Goal: Transaction & Acquisition: Purchase product/service

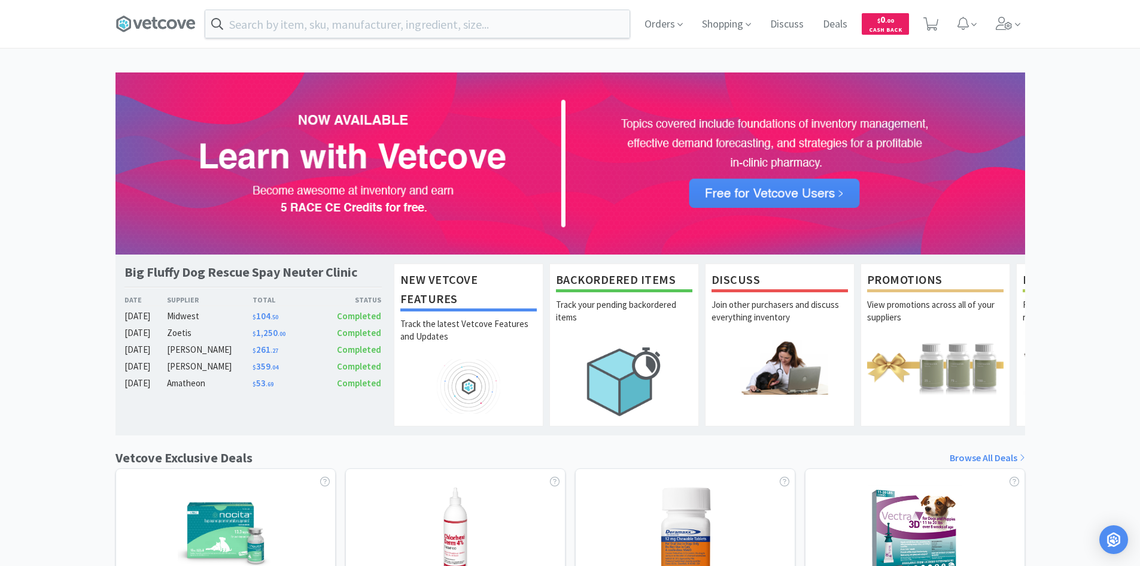
click at [363, 334] on span "Completed" at bounding box center [359, 332] width 44 height 11
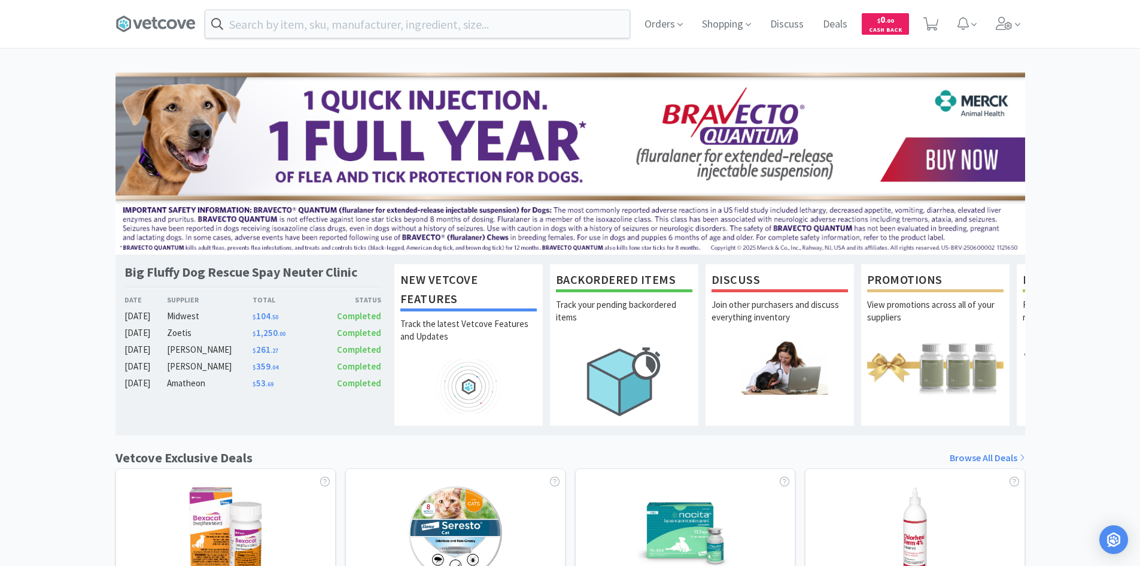
click at [361, 315] on span "Completed" at bounding box center [359, 315] width 44 height 11
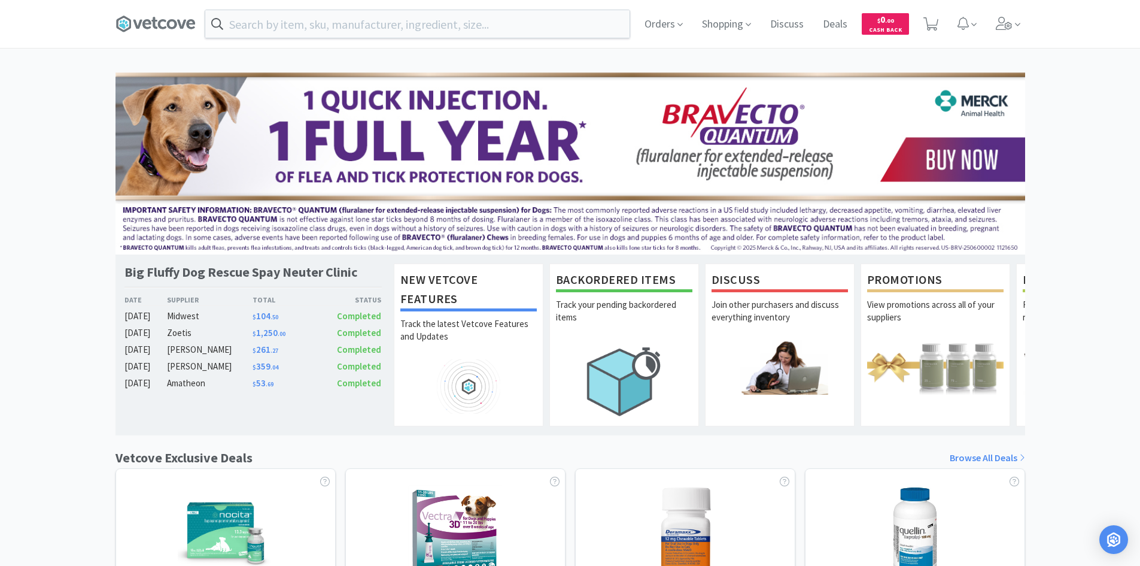
click at [343, 350] on span "Completed" at bounding box center [359, 348] width 44 height 11
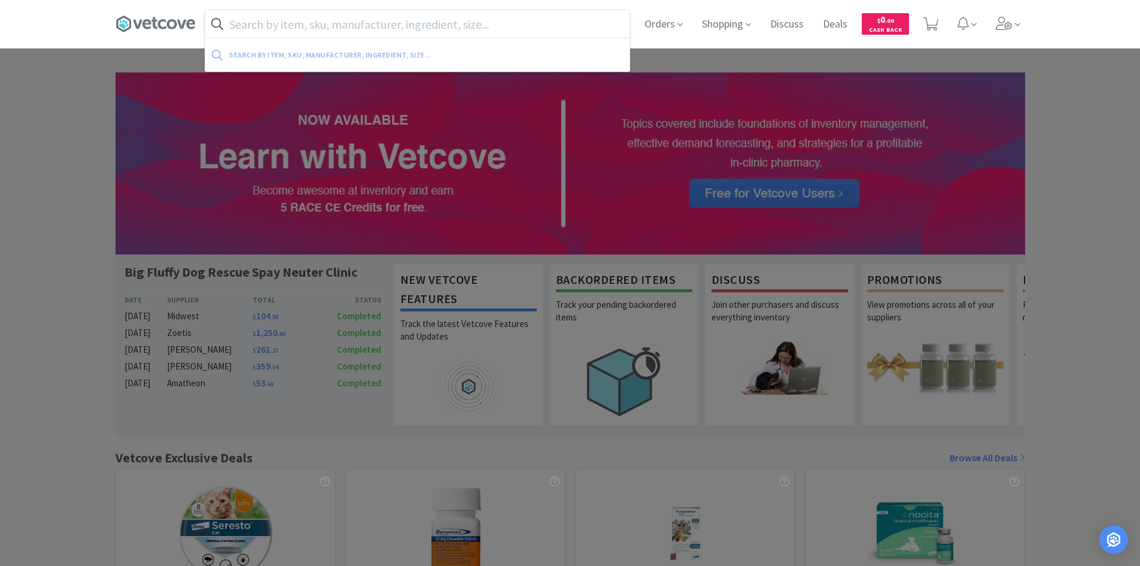
click at [446, 23] on input "text" at bounding box center [417, 24] width 424 height 28
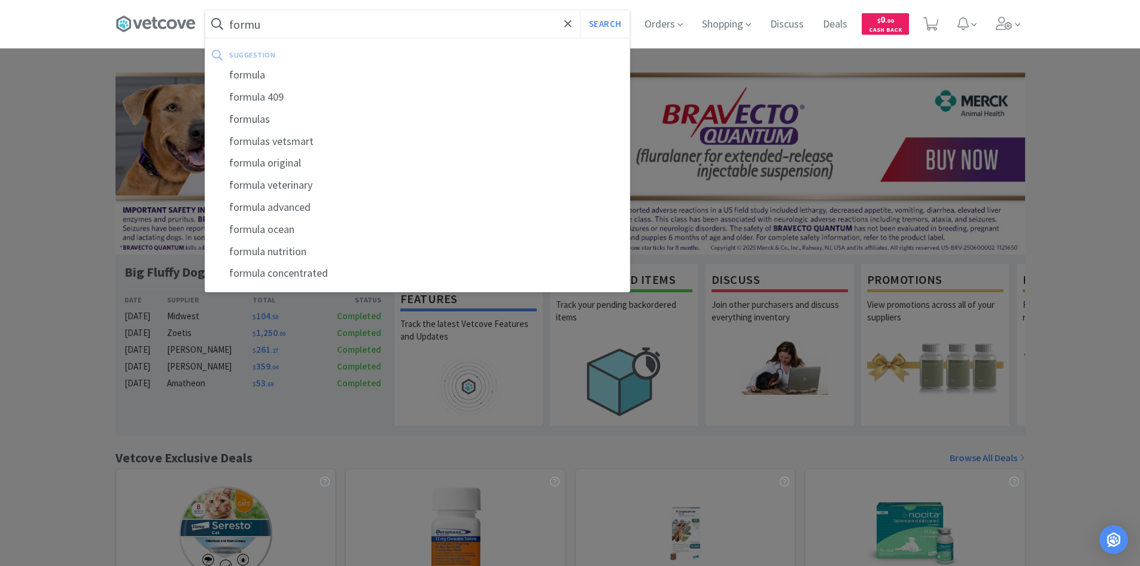
type input "formu"
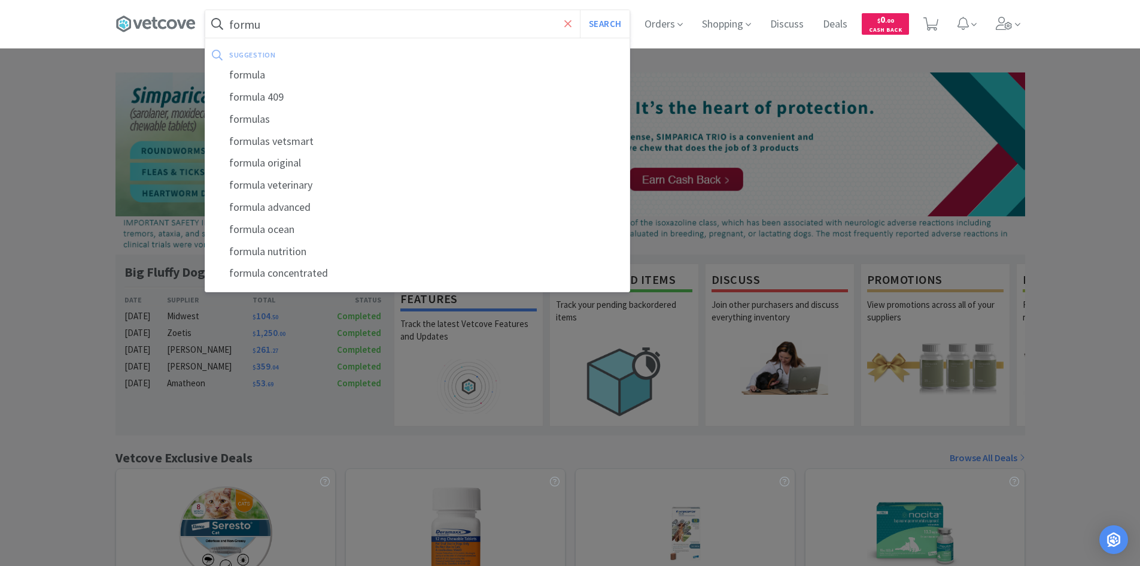
click at [568, 26] on icon at bounding box center [568, 24] width 8 height 12
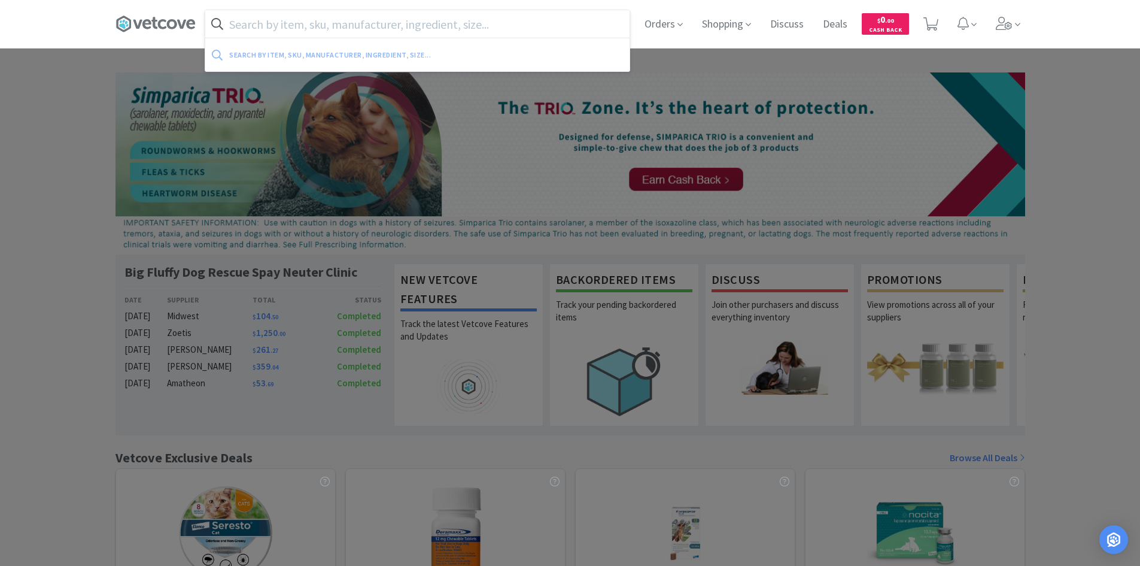
click at [525, 31] on input "text" at bounding box center [417, 24] width 424 height 28
paste input "foraminal jars"
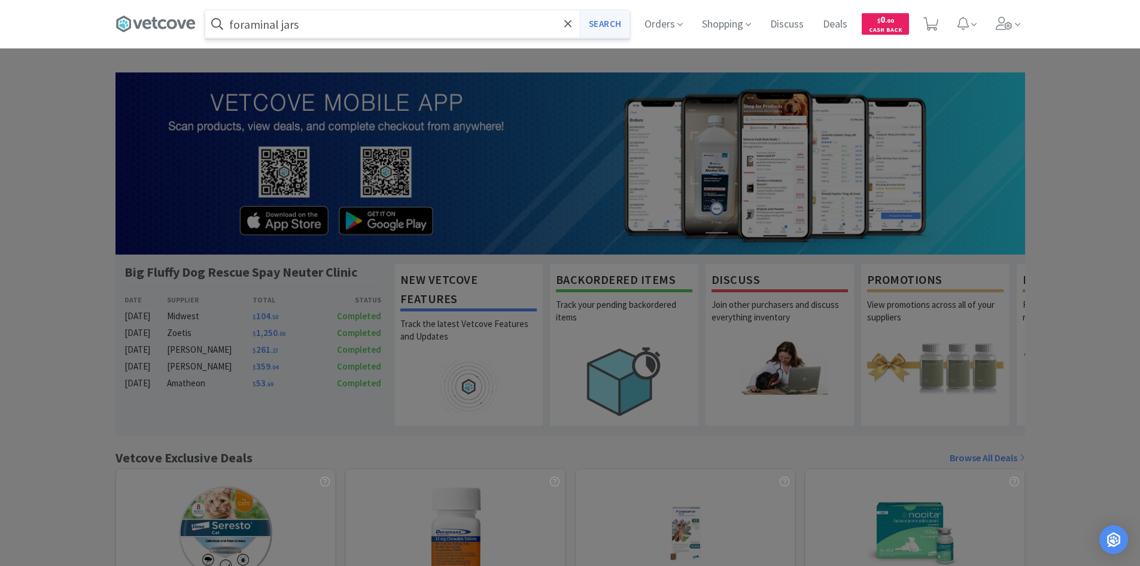
click at [598, 20] on button "Search" at bounding box center [605, 24] width 50 height 28
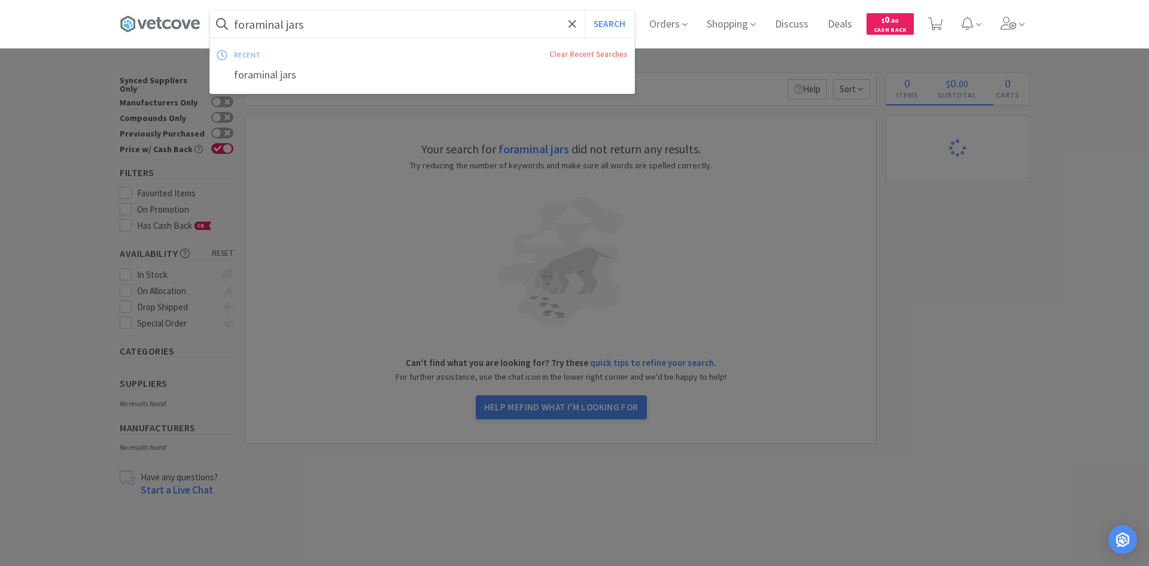
click at [309, 28] on input "foraminal jars" at bounding box center [422, 24] width 424 height 28
type input "foraminal"
click at [585, 10] on button "Search" at bounding box center [610, 24] width 50 height 28
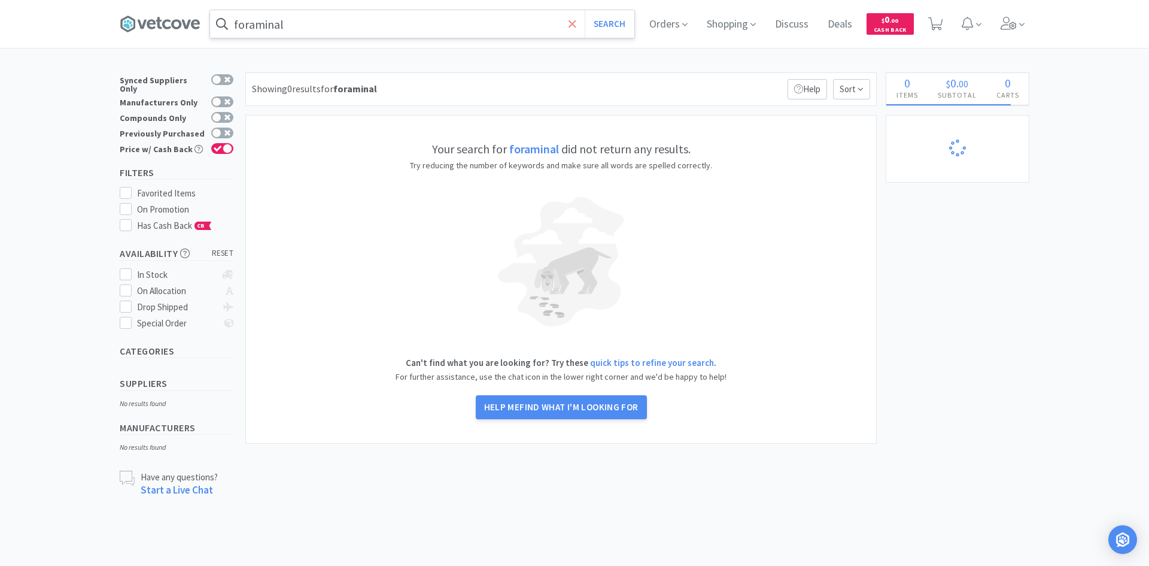
click at [575, 31] on span at bounding box center [573, 23] width 14 height 25
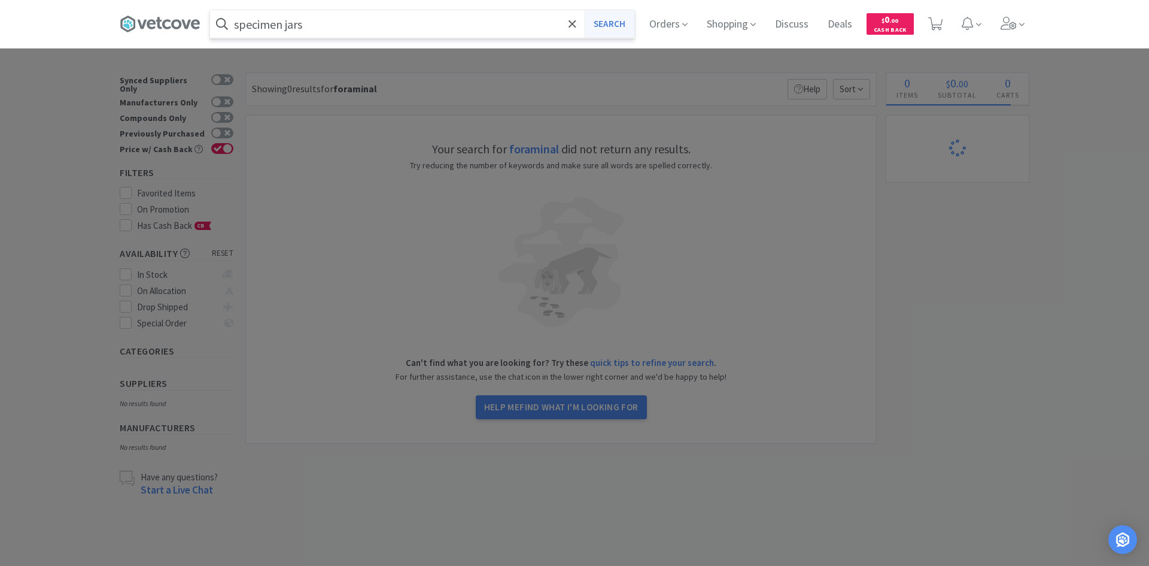
type input "specimen jars"
click at [609, 30] on button "Search" at bounding box center [610, 24] width 50 height 28
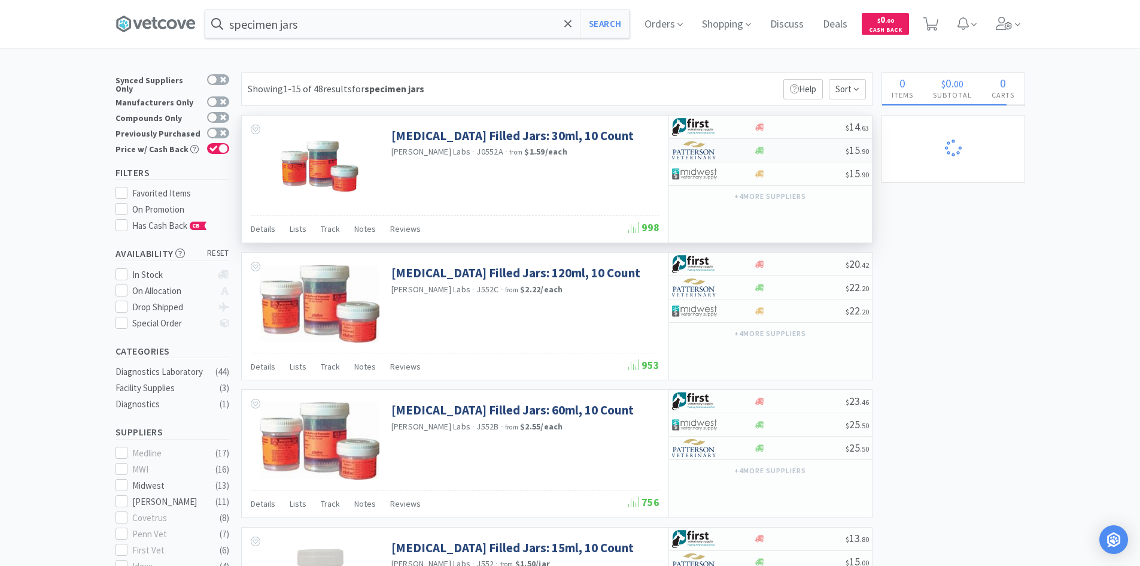
click at [774, 146] on div at bounding box center [800, 150] width 92 height 9
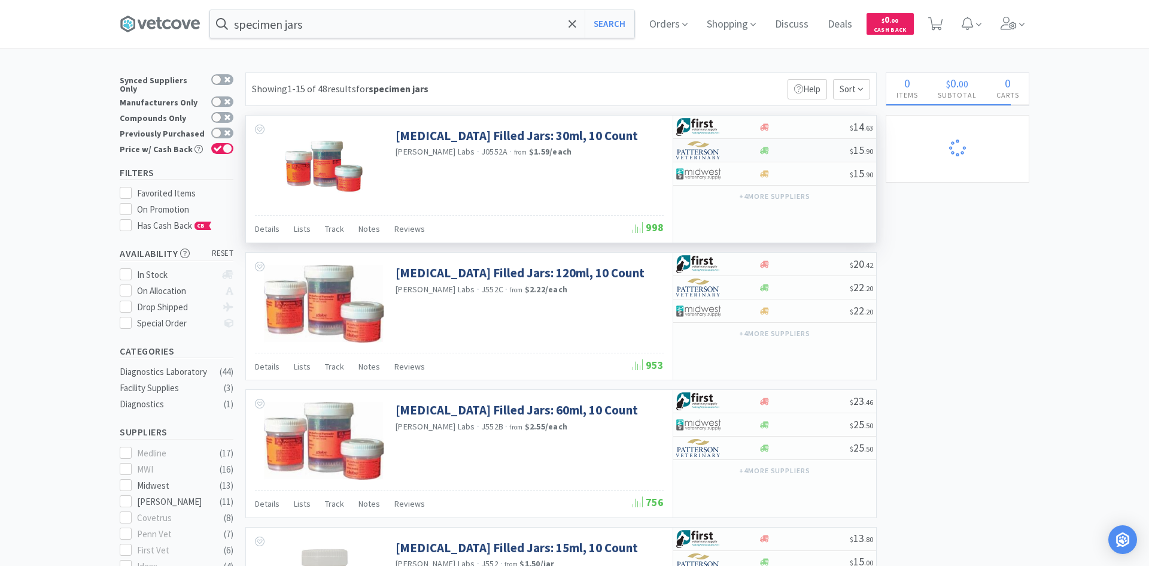
select select "1"
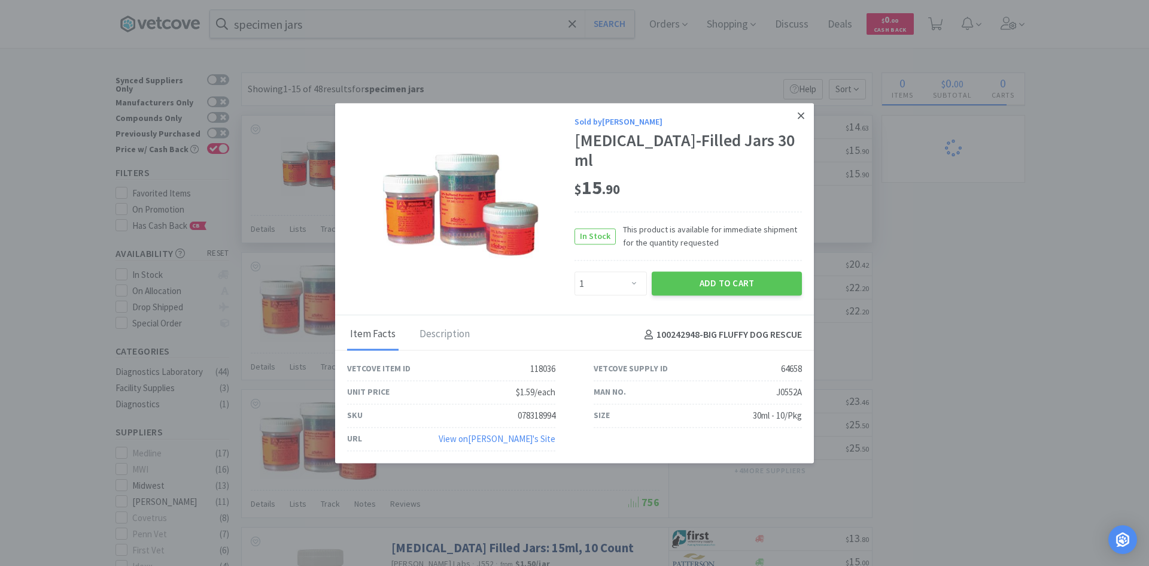
click at [795, 122] on link at bounding box center [801, 116] width 21 height 26
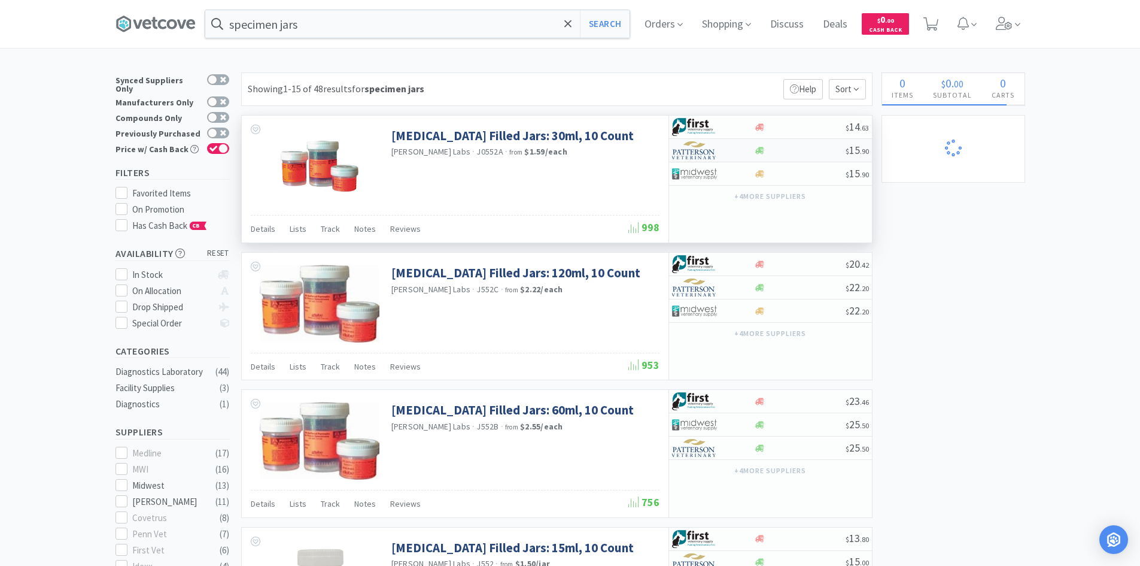
click at [792, 154] on div at bounding box center [800, 150] width 92 height 9
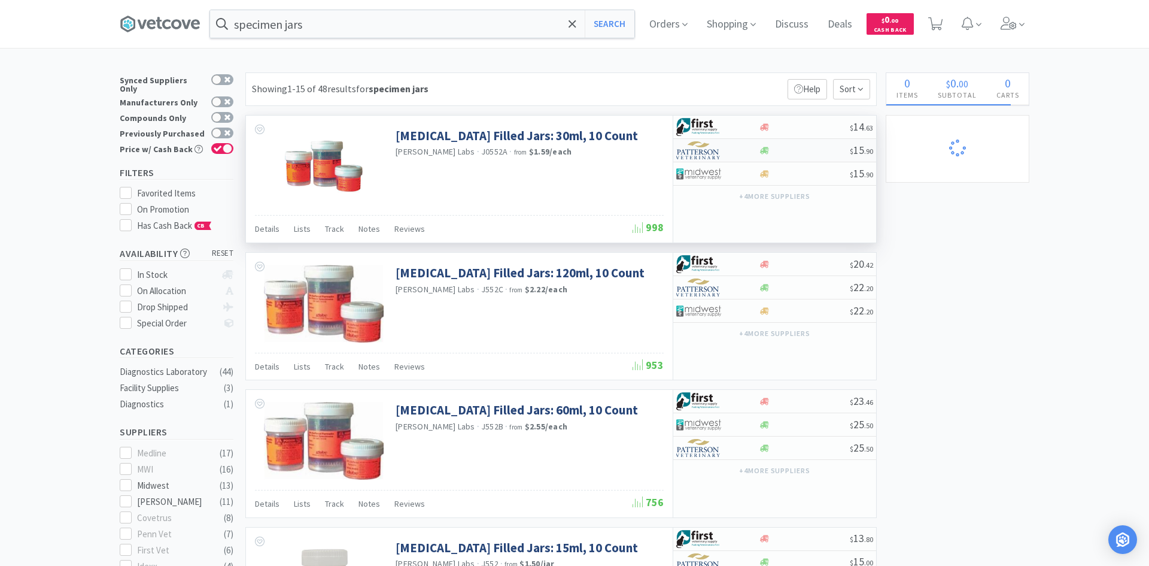
select select "1"
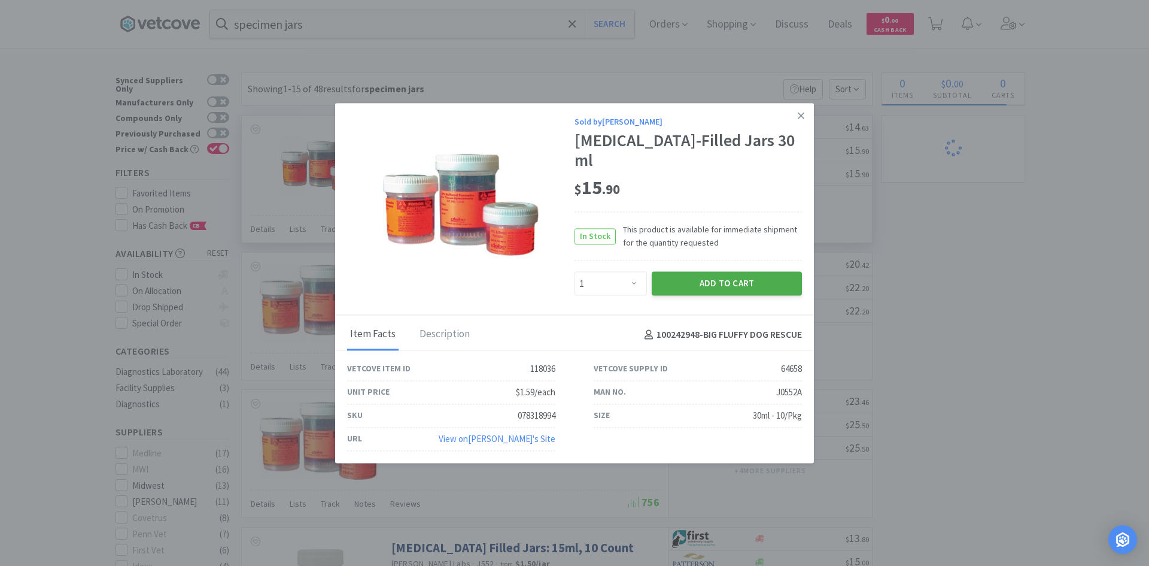
click at [734, 272] on button "Add to Cart" at bounding box center [727, 284] width 150 height 24
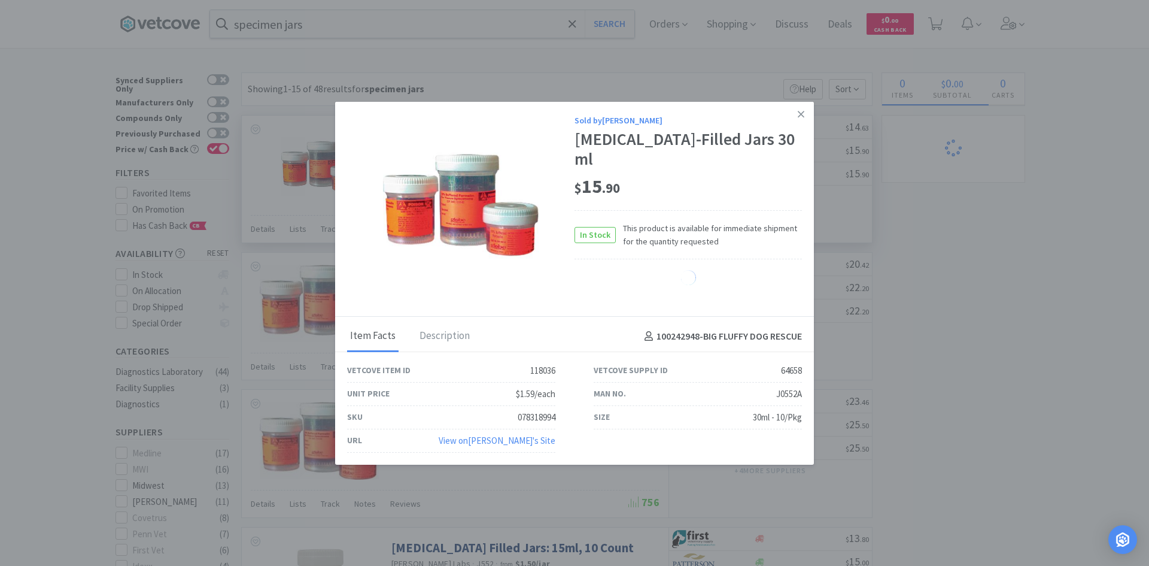
select select "1"
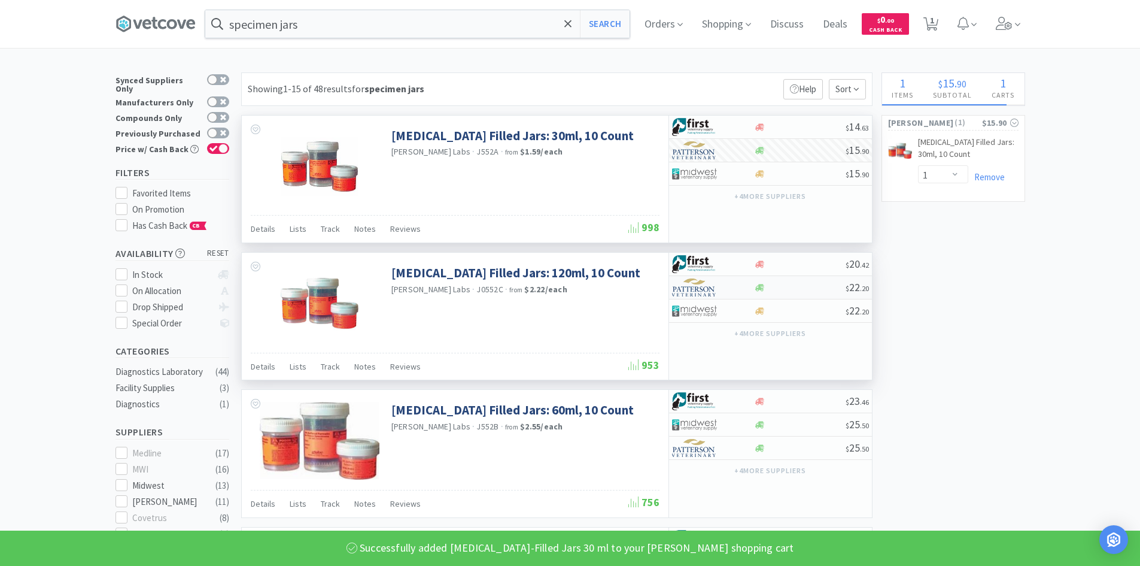
click at [816, 290] on div at bounding box center [800, 287] width 92 height 9
select select "1"
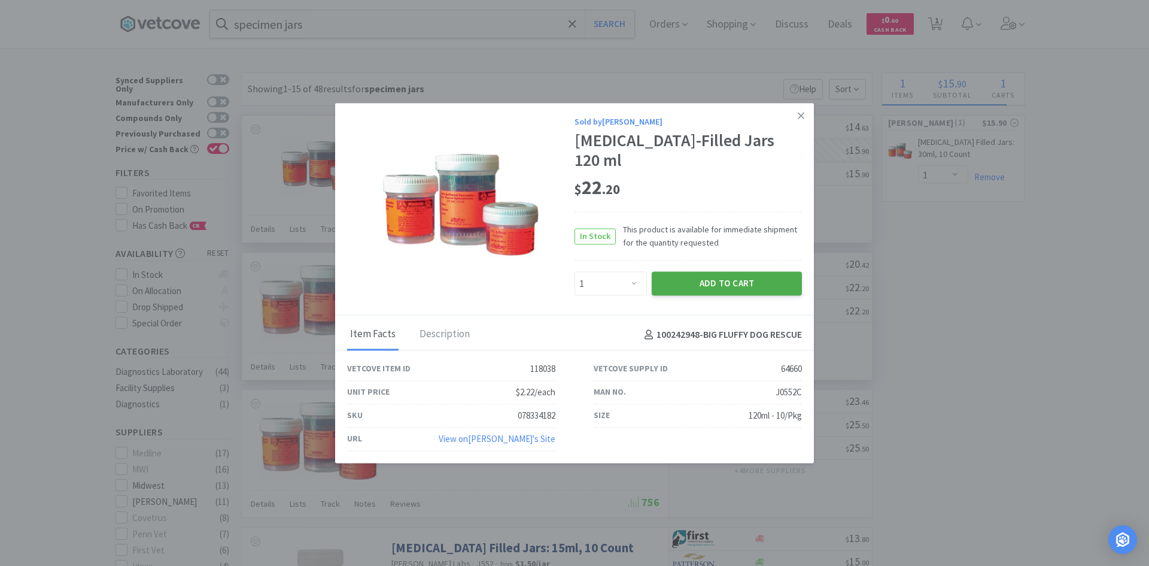
click at [737, 282] on button "Add to Cart" at bounding box center [727, 284] width 150 height 24
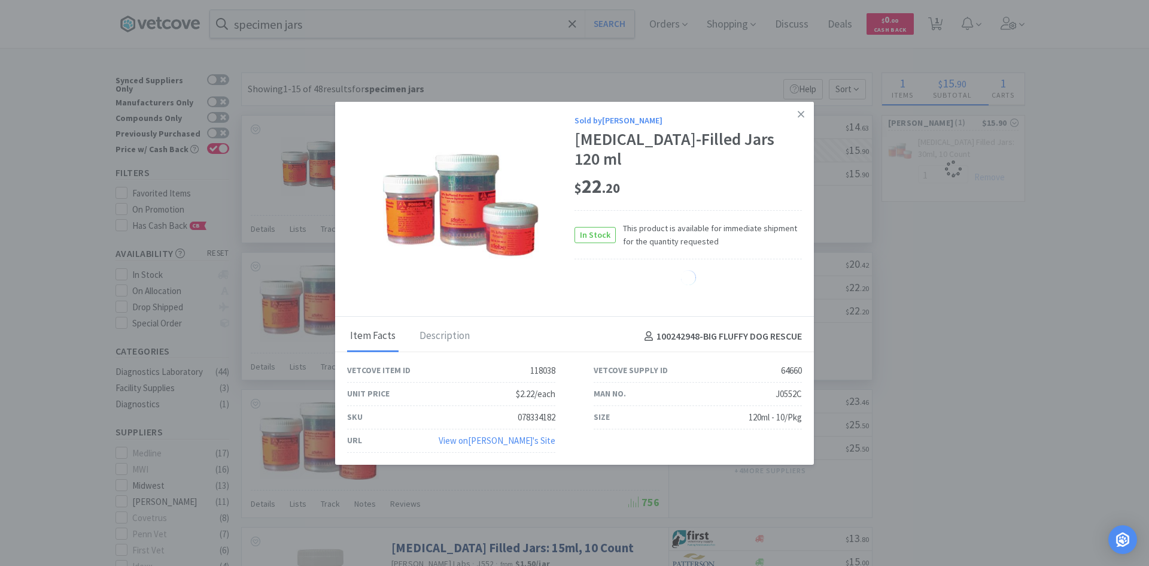
select select "1"
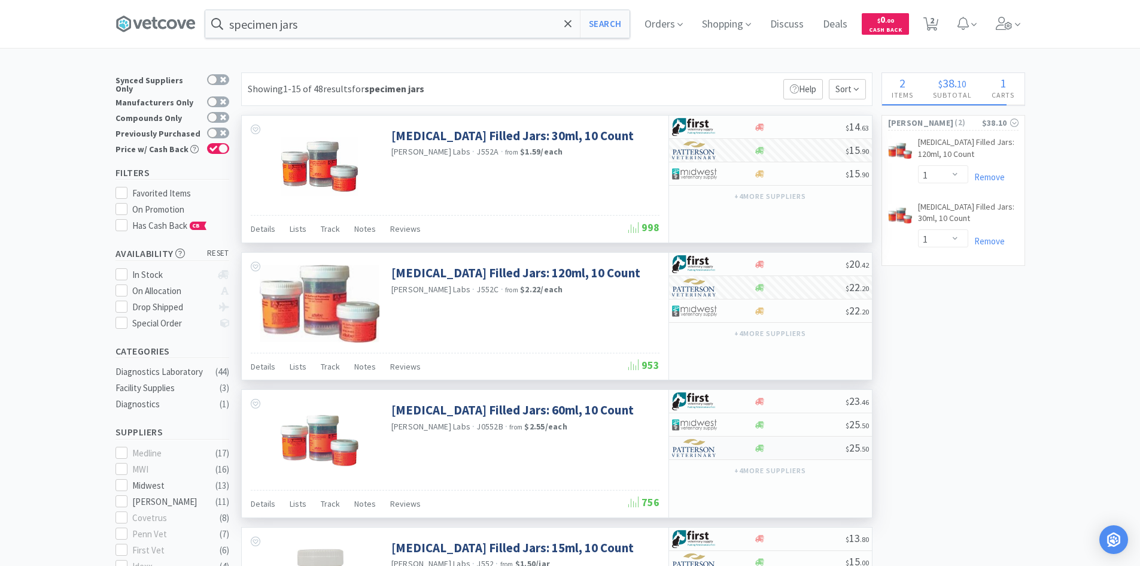
click at [781, 448] on div at bounding box center [800, 447] width 92 height 9
select select "1"
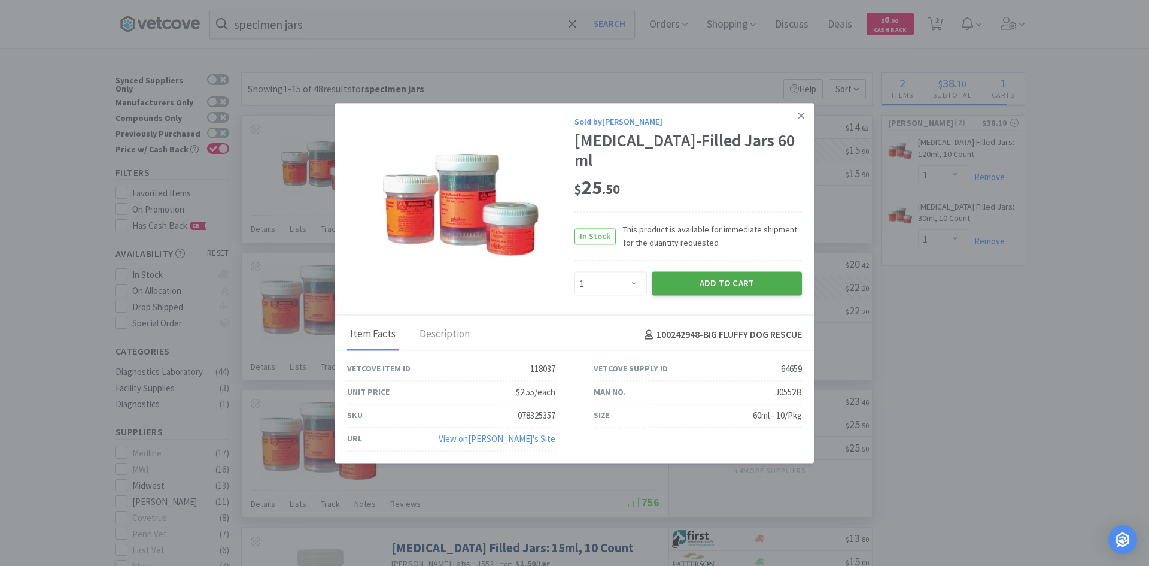
click at [713, 274] on button "Add to Cart" at bounding box center [727, 284] width 150 height 24
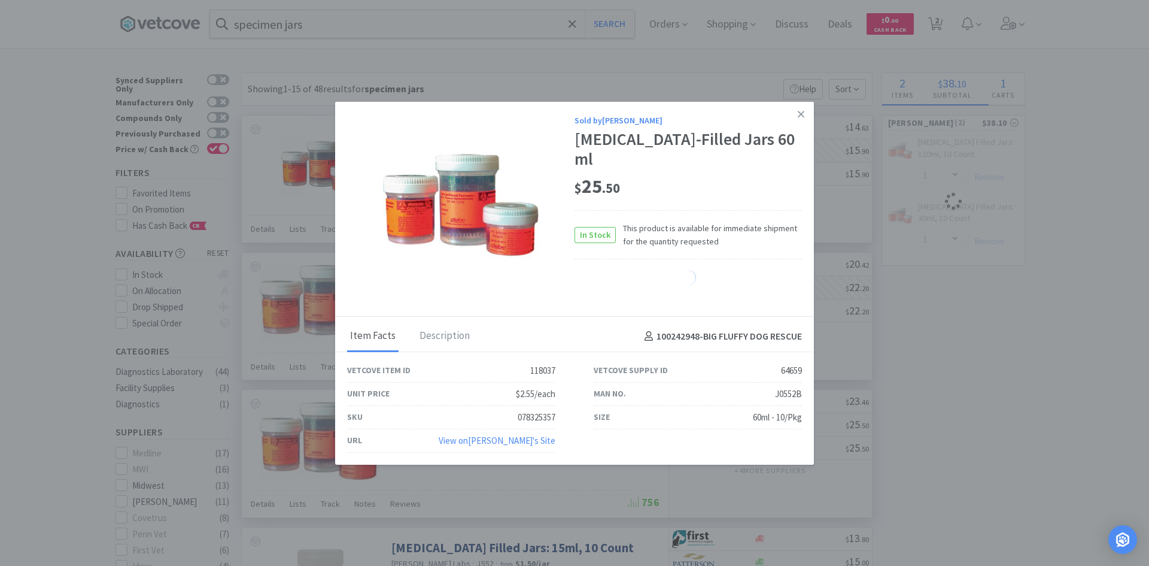
select select "1"
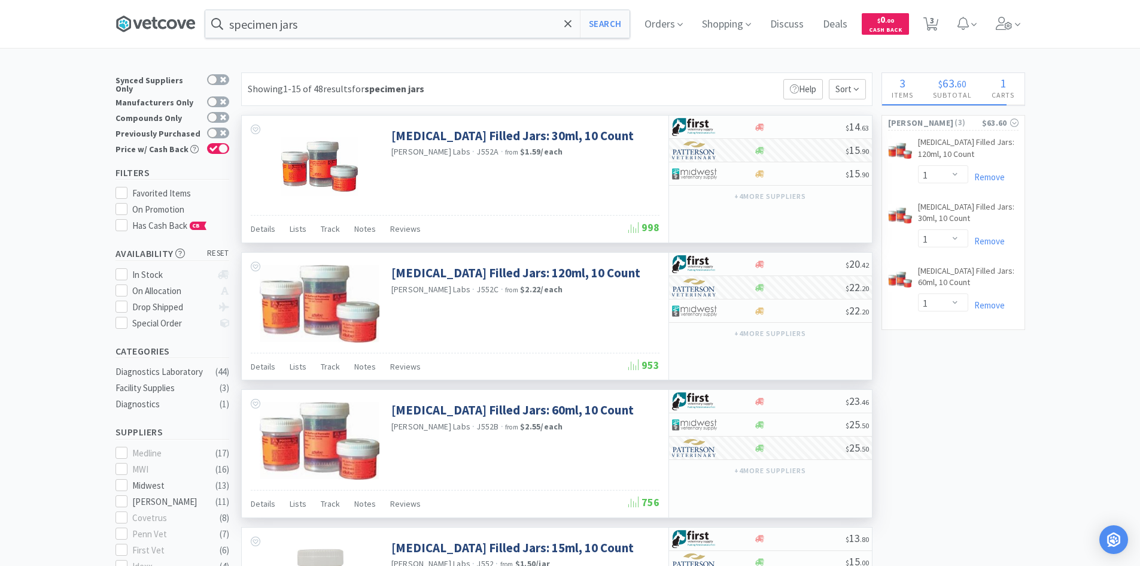
click at [157, 18] on icon at bounding box center [155, 24] width 80 height 18
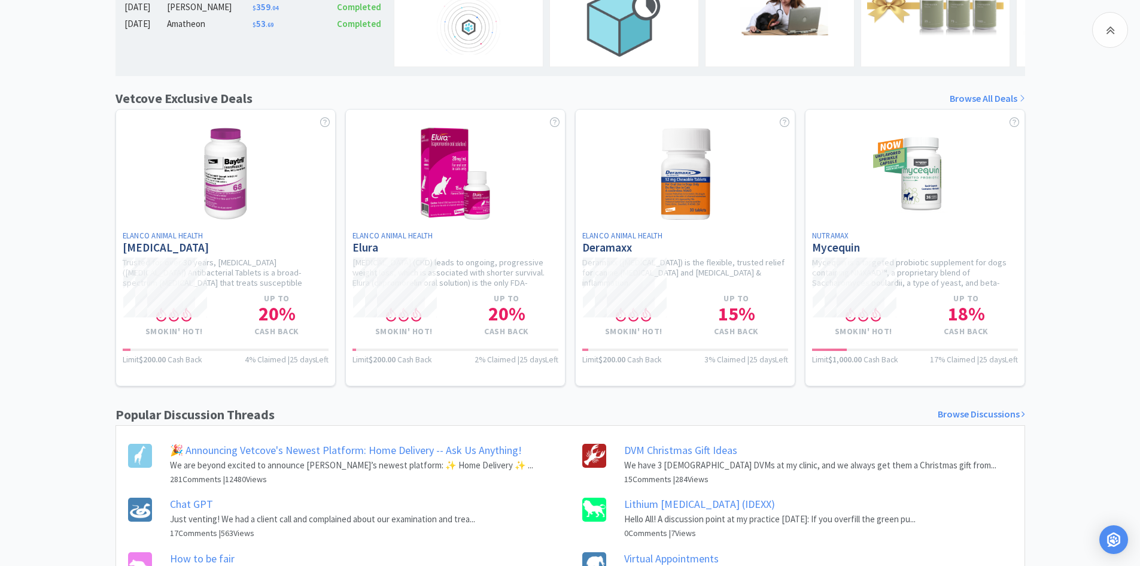
scroll to position [451, 0]
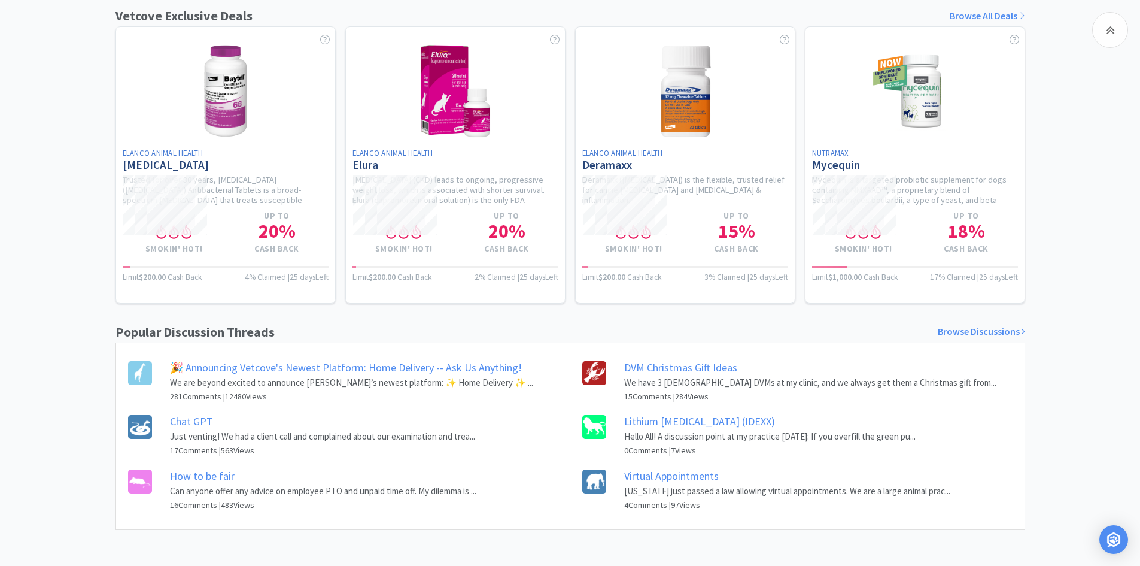
click at [968, 336] on link "Browse Discussions" at bounding box center [981, 332] width 87 height 16
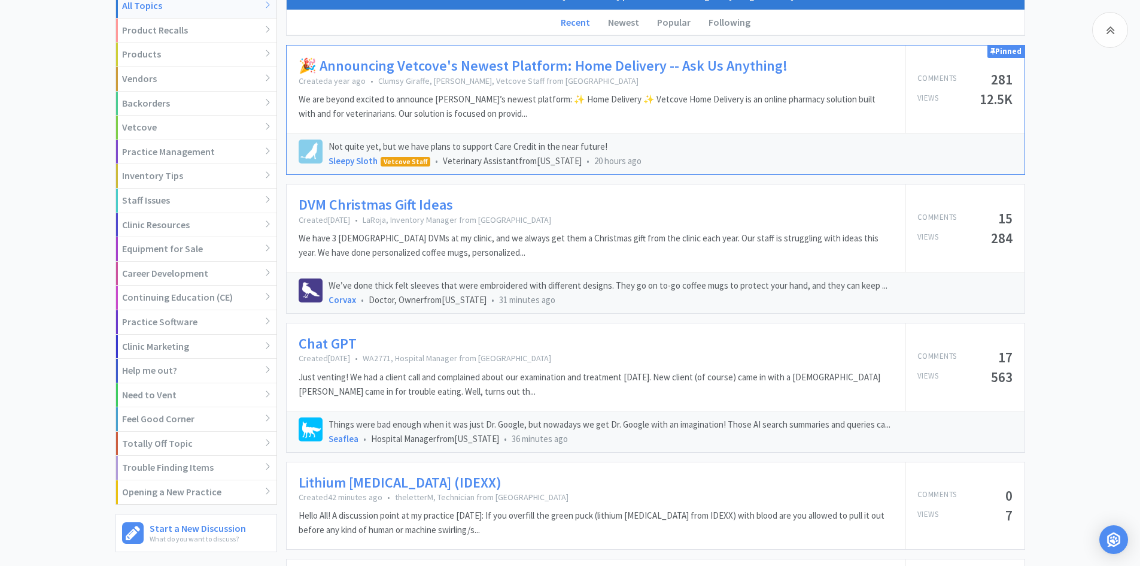
scroll to position [158, 0]
